Goal: Task Accomplishment & Management: Manage account settings

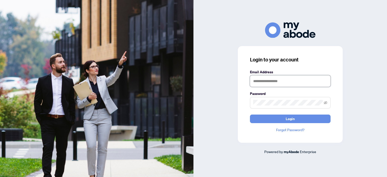
click at [276, 82] on input "text" at bounding box center [290, 81] width 81 height 12
type input "**********"
click at [250, 115] on button "Login" at bounding box center [290, 119] width 81 height 9
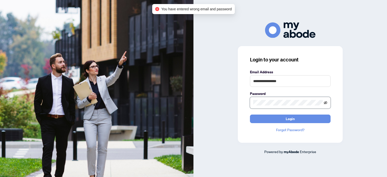
click at [325, 102] on icon "eye-invisible" at bounding box center [326, 103] width 4 height 4
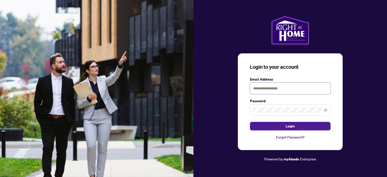
click at [280, 92] on input "text" at bounding box center [290, 89] width 81 height 12
type input "**********"
click at [250, 122] on button "Login" at bounding box center [290, 126] width 81 height 9
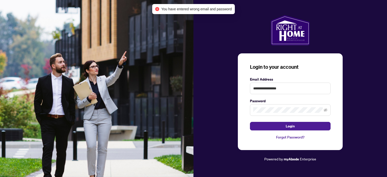
click at [289, 138] on link "Forgot Password?" at bounding box center [290, 138] width 81 height 6
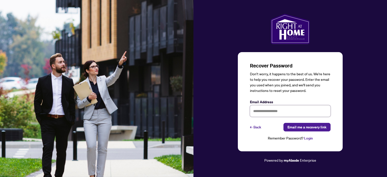
click at [268, 111] on input "text" at bounding box center [290, 111] width 81 height 12
type input "**********"
click at [304, 128] on span "Email me a recovery link" at bounding box center [307, 127] width 39 height 8
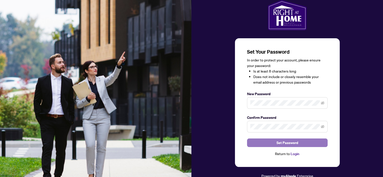
click at [302, 144] on button "Set Password" at bounding box center [287, 143] width 81 height 9
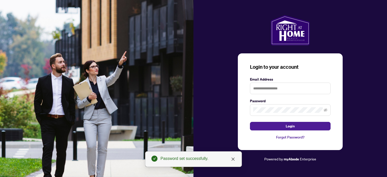
click at [275, 104] on label "Password" at bounding box center [290, 101] width 81 height 6
click at [283, 90] on input "text" at bounding box center [290, 89] width 81 height 12
type input "**********"
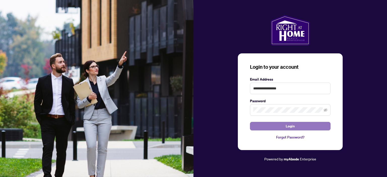
click at [264, 125] on button "Login" at bounding box center [290, 126] width 81 height 9
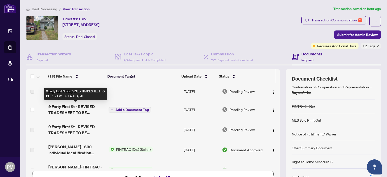
click at [74, 113] on span "9 Forty First St - REVISED TRADESHEET TO BE REVIEWED - PAULO.pdf" at bounding box center [76, 110] width 56 height 12
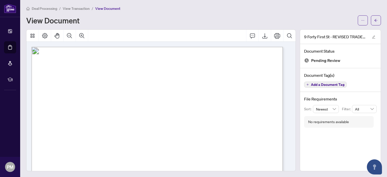
scroll to position [1, 0]
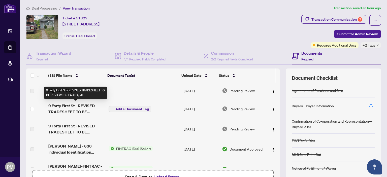
click at [60, 107] on span "9 Forty First St - REVISED TRADESHEET TO BE REVIEWED - PAULO.pdf" at bounding box center [76, 109] width 56 height 12
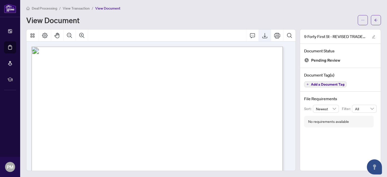
click at [263, 35] on icon "Export" at bounding box center [265, 36] width 6 height 6
click at [295, 17] on div "View Document" at bounding box center [190, 20] width 329 height 8
click at [127, 19] on div "View Document" at bounding box center [190, 20] width 329 height 8
click at [260, 17] on div "View Document" at bounding box center [190, 20] width 329 height 8
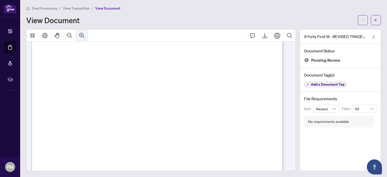
scroll to position [101, 0]
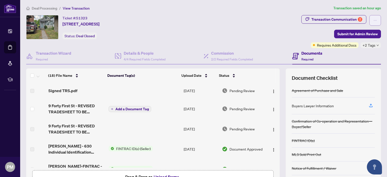
click at [374, 20] on icon "ellipsis" at bounding box center [376, 21] width 4 height 4
click at [320, 20] on div "Transaction Communication 2" at bounding box center [337, 19] width 51 height 8
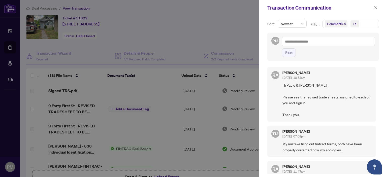
click at [214, 23] on div at bounding box center [193, 88] width 387 height 177
click at [375, 8] on icon "close" at bounding box center [376, 8] width 4 height 4
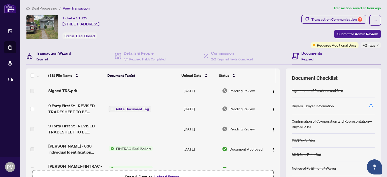
click at [58, 54] on h4 "Transaction Wizard" at bounding box center [54, 53] width 36 height 6
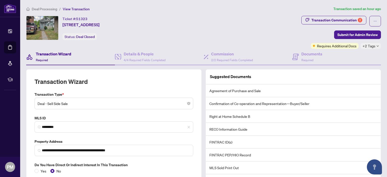
click at [100, 36] on div "Ticket #: 51323 [STREET_ADDRESS] Status: Deal Closed" at bounding box center [81, 28] width 37 height 24
drag, startPoint x: 193, startPoint y: 36, endPoint x: 158, endPoint y: 43, distance: 35.7
click at [193, 36] on div "Ticket #: 51323 [STREET_ADDRESS] Status: Deal Closed" at bounding box center [162, 28] width 273 height 24
click at [145, 52] on h4 "Details & People" at bounding box center [145, 54] width 42 height 6
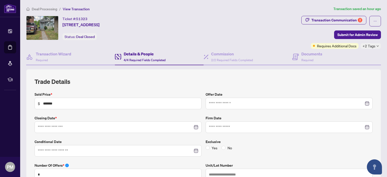
type input "**********"
click at [302, 56] on h4 "Documents" at bounding box center [312, 54] width 21 height 6
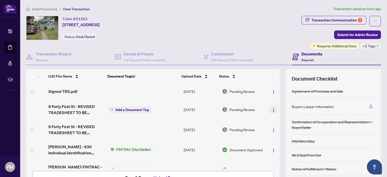
click at [272, 109] on img "button" at bounding box center [274, 110] width 4 height 4
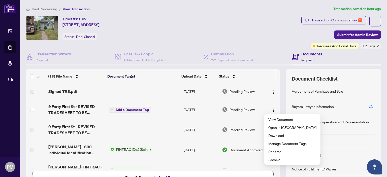
click at [208, 28] on div "Ticket #: 51323 [STREET_ADDRESS] Status: Deal Closed" at bounding box center [162, 28] width 273 height 24
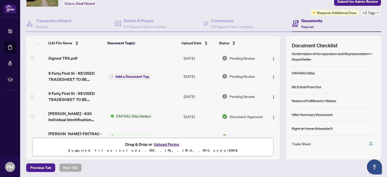
scroll to position [34, 0]
click at [369, 142] on icon "button" at bounding box center [371, 143] width 5 height 5
click at [369, 143] on icon "button" at bounding box center [371, 143] width 5 height 5
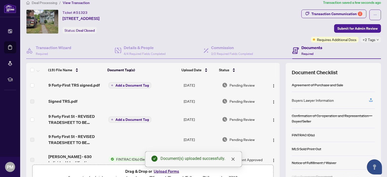
scroll to position [0, 0]
